Goal: Navigation & Orientation: Go to known website

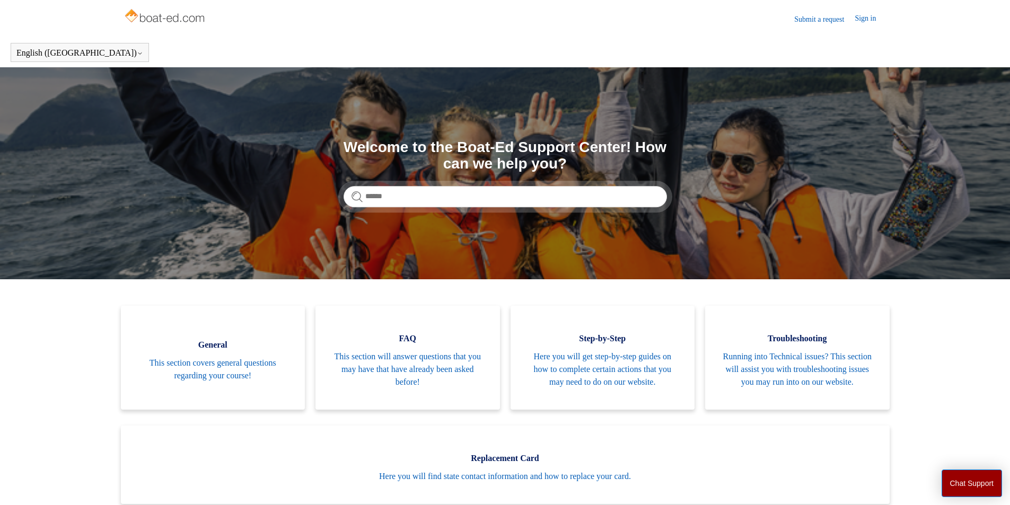
click at [155, 20] on img at bounding box center [166, 16] width 84 height 21
click at [176, 14] on img at bounding box center [166, 16] width 84 height 21
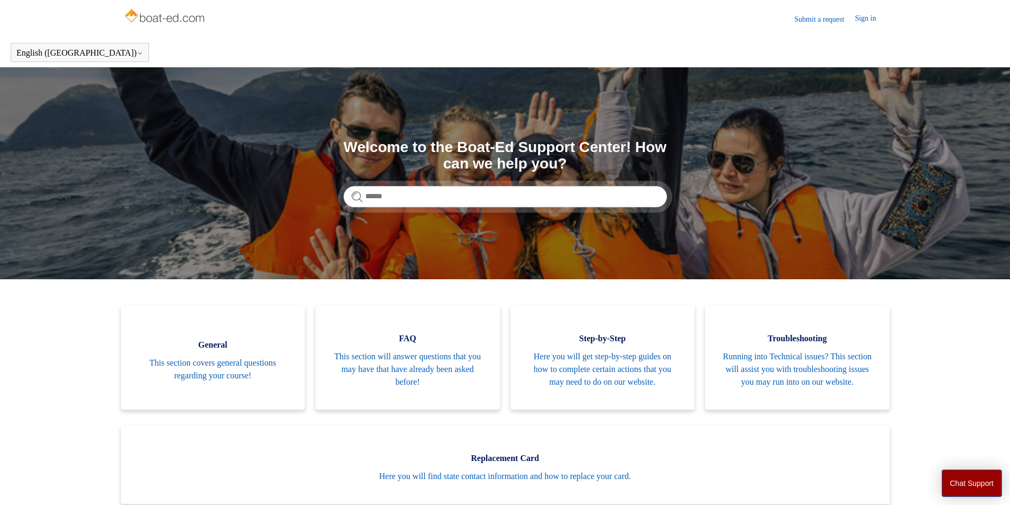
click at [176, 14] on img at bounding box center [166, 16] width 84 height 21
